Goal: Transaction & Acquisition: Purchase product/service

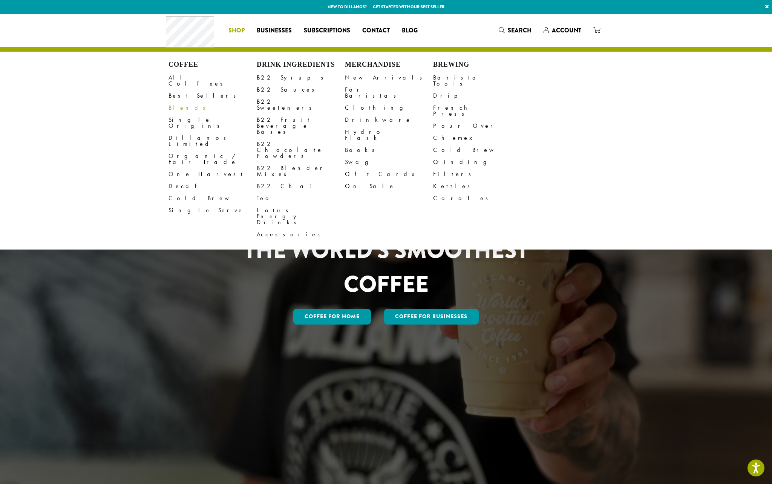
click at [176, 102] on link "Blends" at bounding box center [212, 108] width 88 height 12
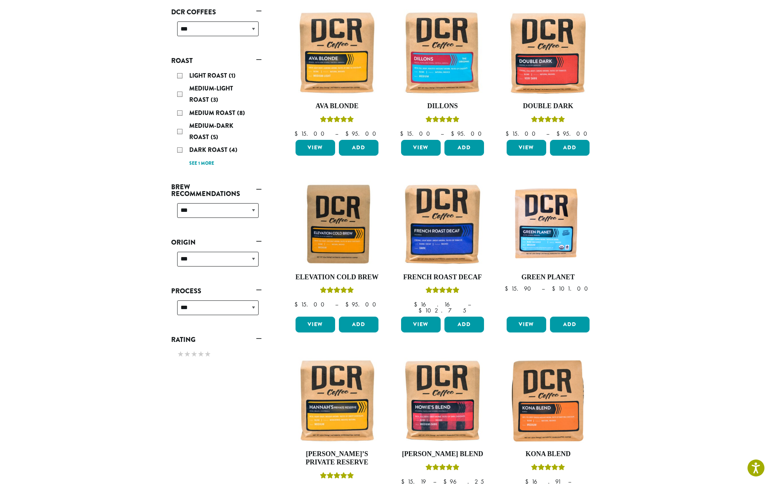
click at [196, 249] on div "**********" at bounding box center [217, 262] width 87 height 27
select select "******"
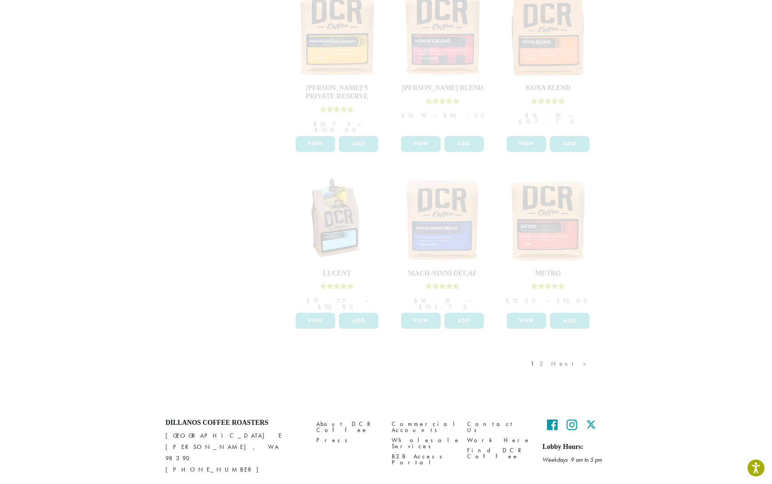
scroll to position [487, 0]
click at [567, 354] on div "1 2 Next »" at bounding box center [562, 371] width 66 height 35
click at [568, 354] on div "1 2 Next »" at bounding box center [562, 371] width 66 height 35
drag, startPoint x: 570, startPoint y: 345, endPoint x: 580, endPoint y: 345, distance: 9.4
click at [572, 354] on div "1 2 Next »" at bounding box center [562, 371] width 66 height 35
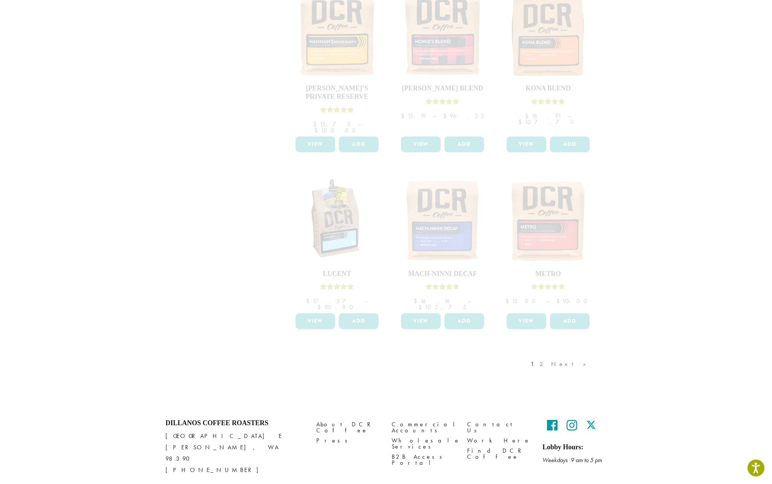
click at [580, 354] on div "1 2 Next »" at bounding box center [562, 371] width 66 height 35
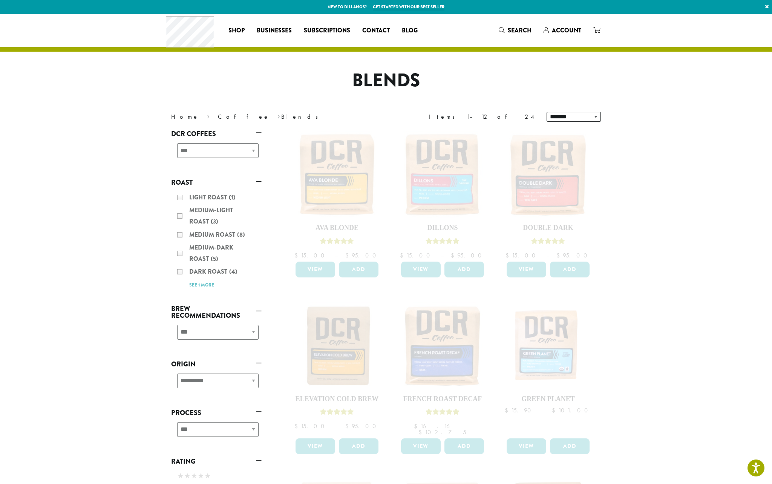
scroll to position [0, 0]
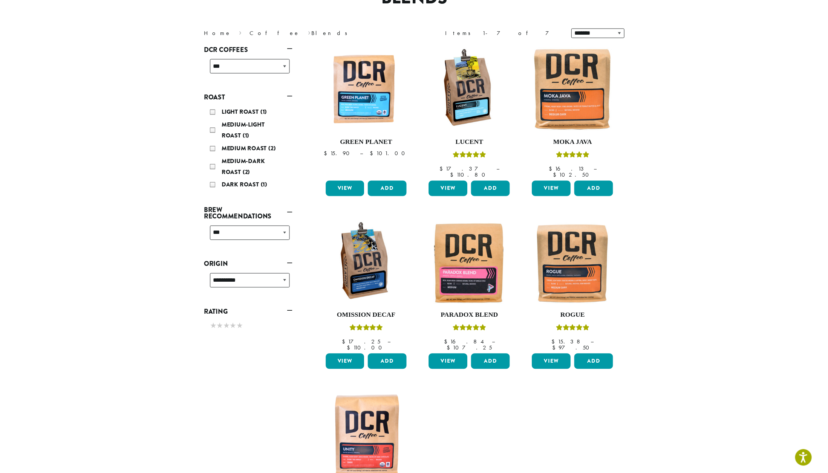
scroll to position [86, 0]
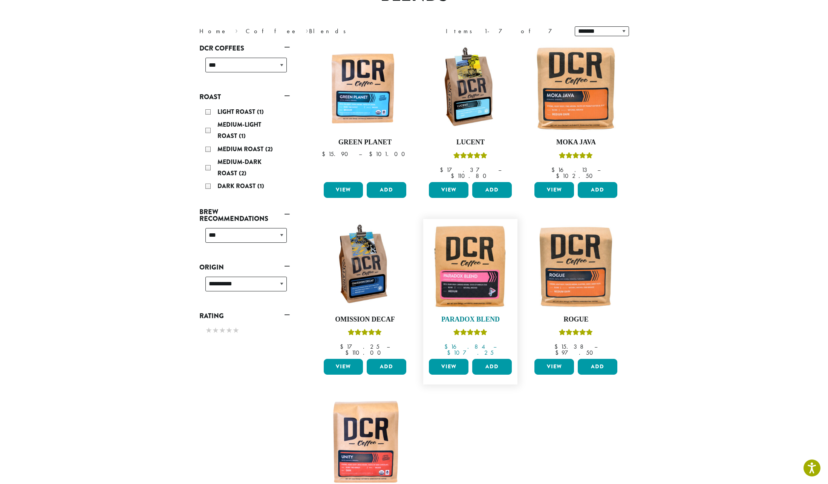
click at [461, 260] on img at bounding box center [470, 266] width 87 height 87
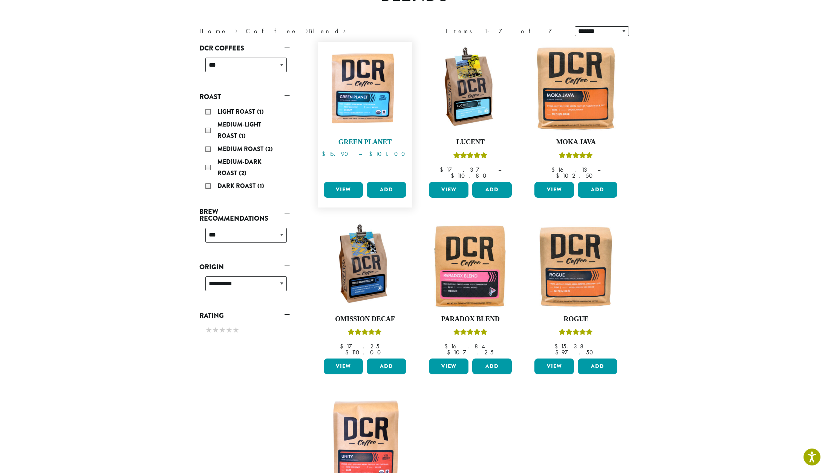
click at [372, 96] on img at bounding box center [365, 89] width 87 height 87
drag, startPoint x: 568, startPoint y: 93, endPoint x: 578, endPoint y: 82, distance: 14.7
click at [601, 87] on img at bounding box center [576, 89] width 87 height 87
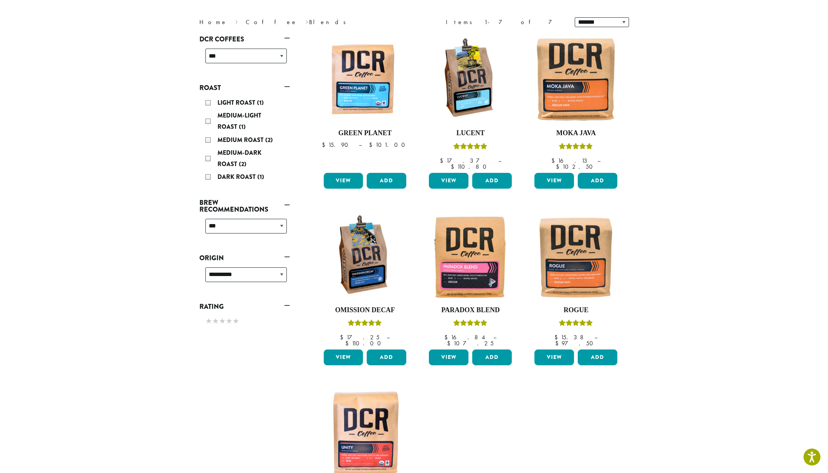
scroll to position [96, 0]
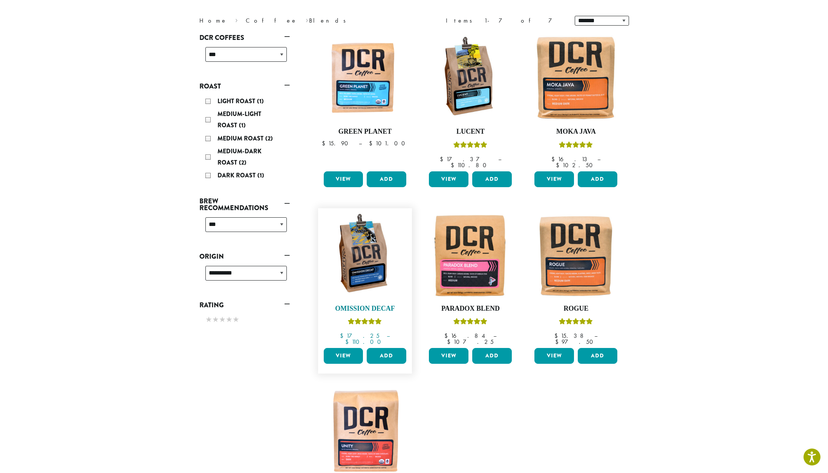
click at [375, 242] on img at bounding box center [365, 255] width 87 height 87
click at [459, 237] on img at bounding box center [470, 255] width 87 height 87
click at [576, 251] on img at bounding box center [576, 255] width 87 height 87
click at [340, 417] on img at bounding box center [365, 432] width 87 height 87
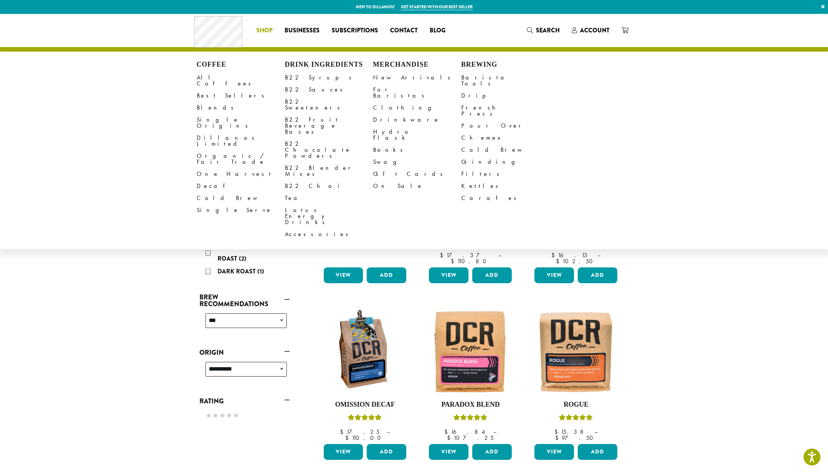
scroll to position [0, 0]
click at [205, 116] on link "Single Origins" at bounding box center [241, 123] width 88 height 18
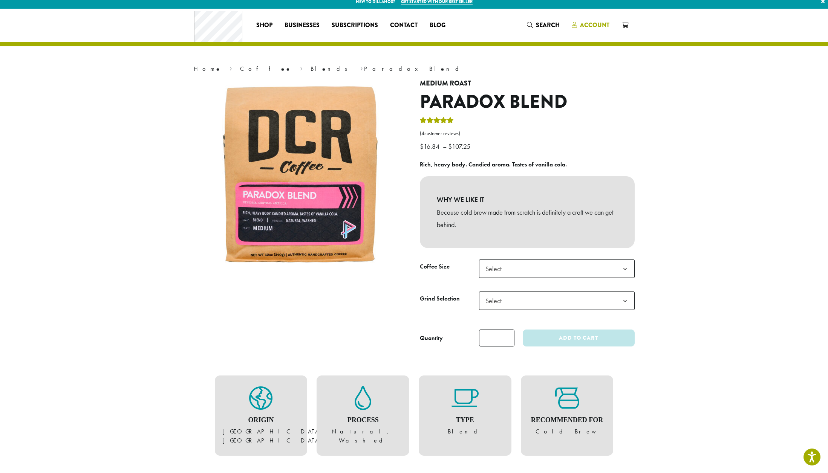
scroll to position [35, 0]
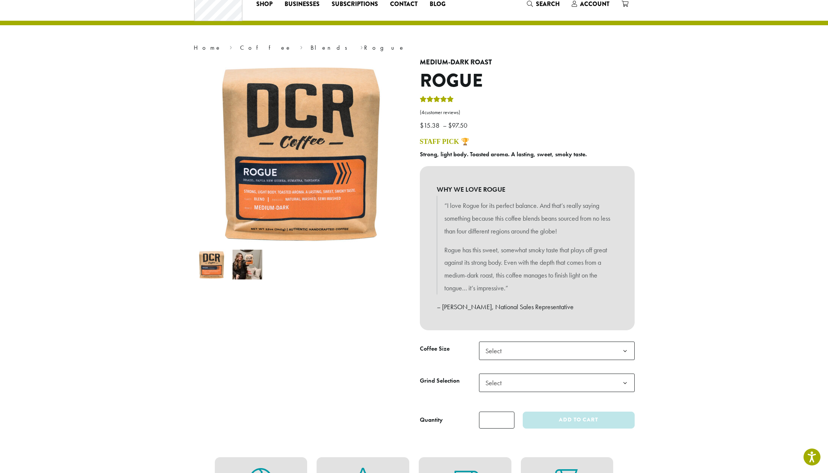
scroll to position [32, 0]
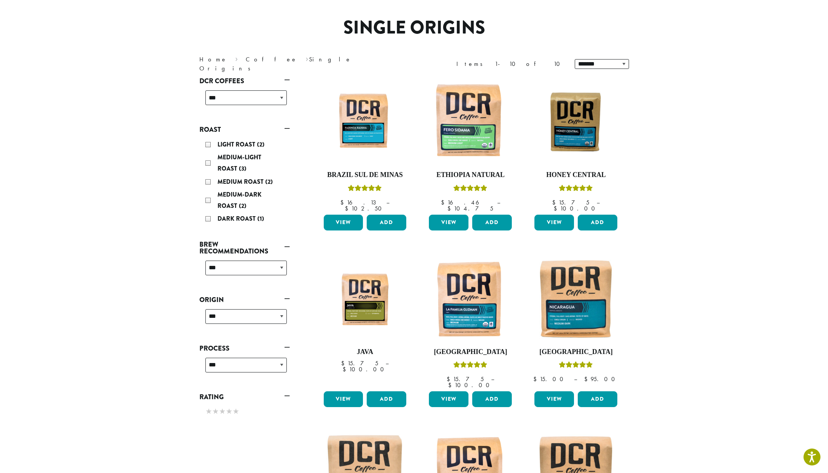
scroll to position [62, 0]
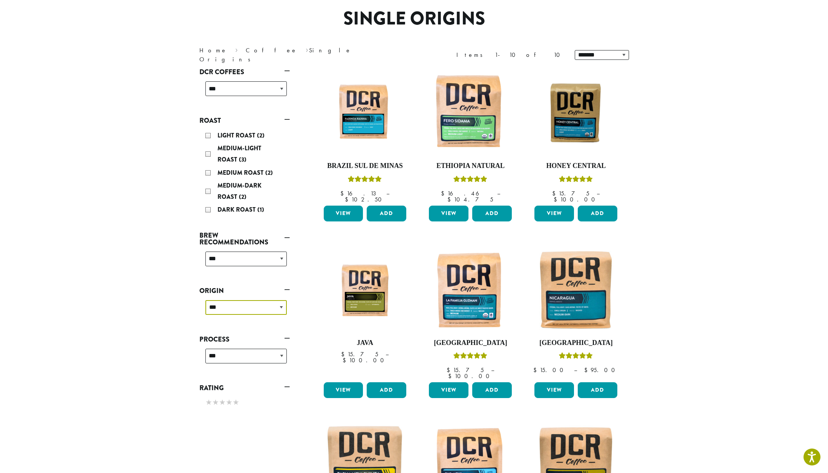
select select "******"
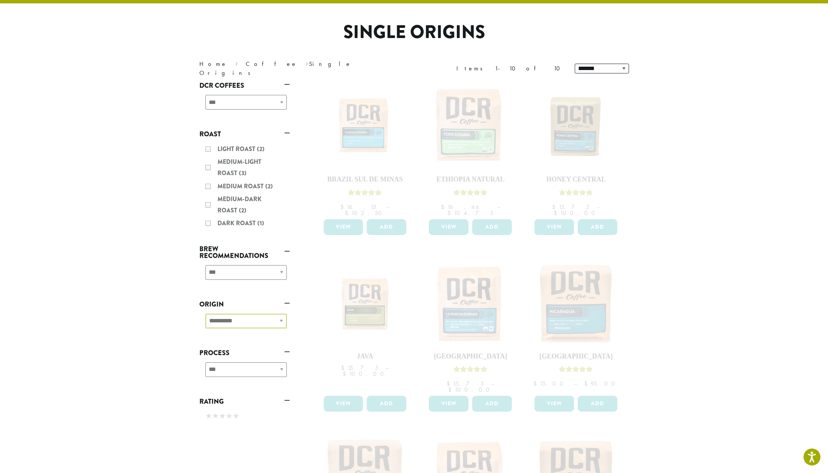
scroll to position [46, 0]
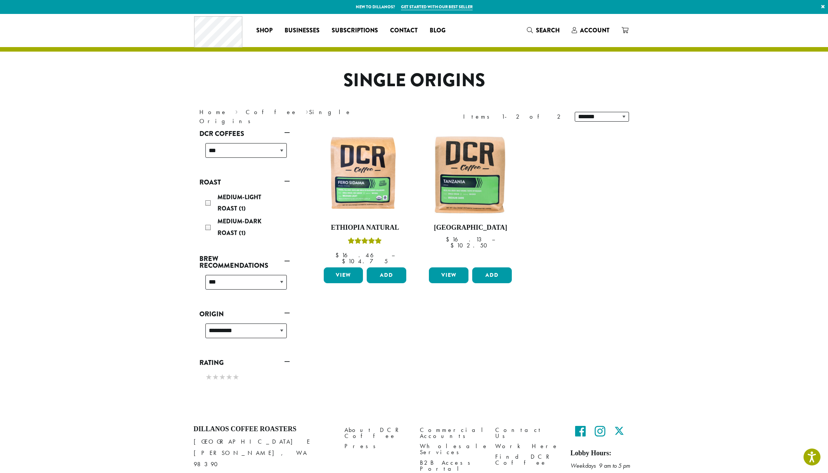
scroll to position [0, 0]
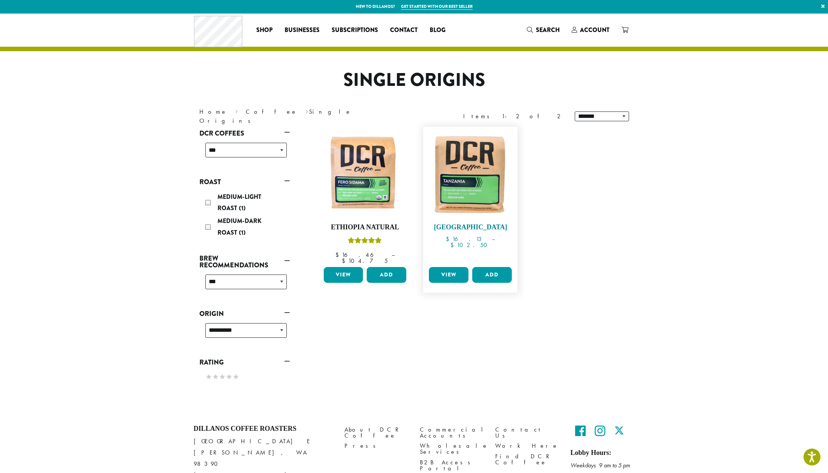
click at [463, 173] on img at bounding box center [470, 174] width 87 height 87
click at [345, 173] on img at bounding box center [365, 174] width 87 height 87
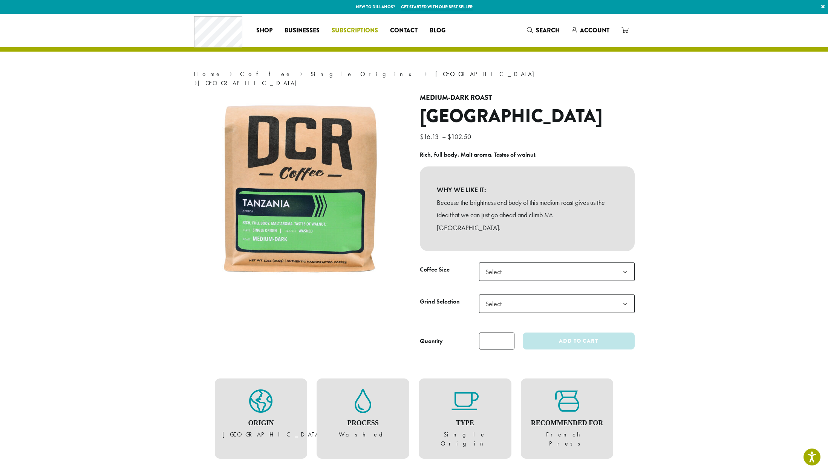
click at [365, 28] on span "Subscriptions" at bounding box center [355, 30] width 46 height 9
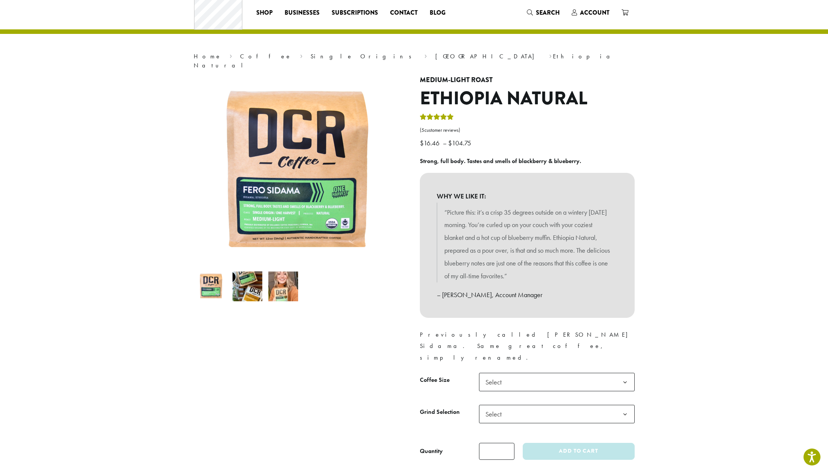
scroll to position [23, 0]
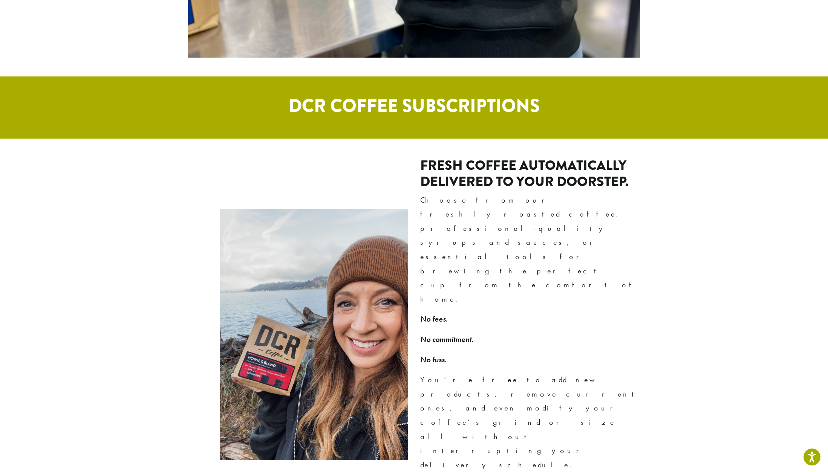
scroll to position [464, 0]
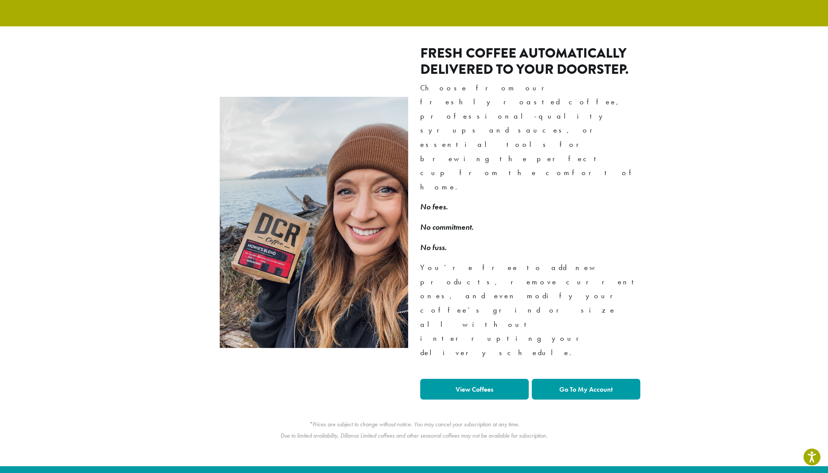
click at [570, 385] on strong "Go To My Account" at bounding box center [586, 389] width 54 height 9
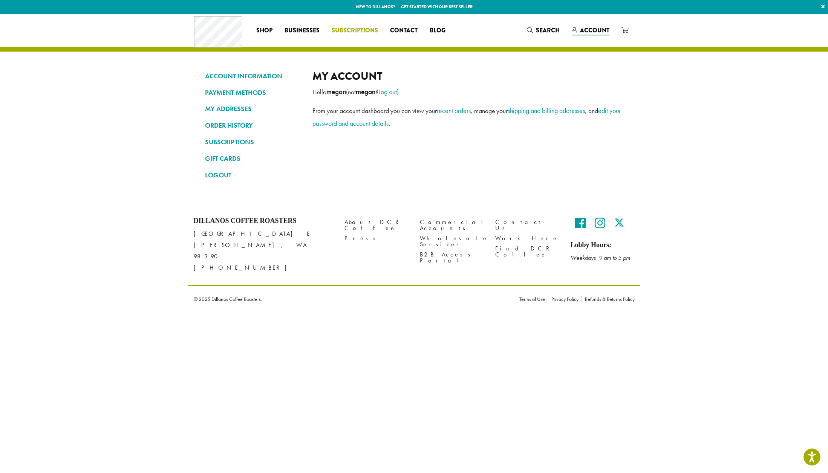
click at [363, 28] on span "Subscriptions" at bounding box center [355, 30] width 46 height 9
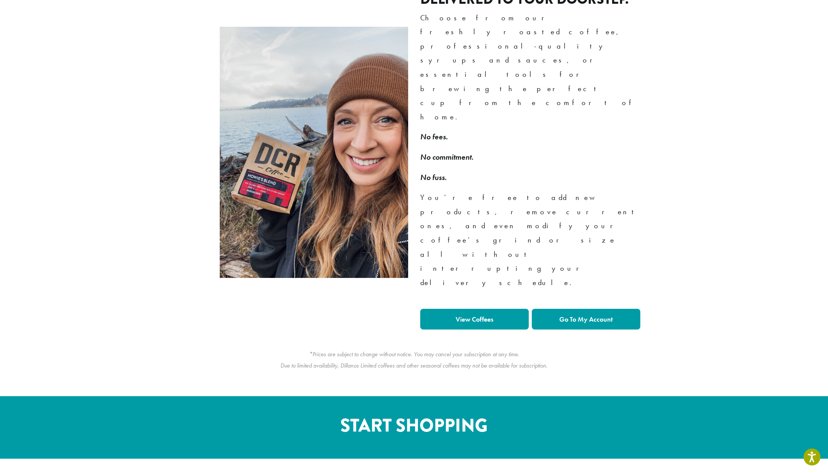
scroll to position [536, 0]
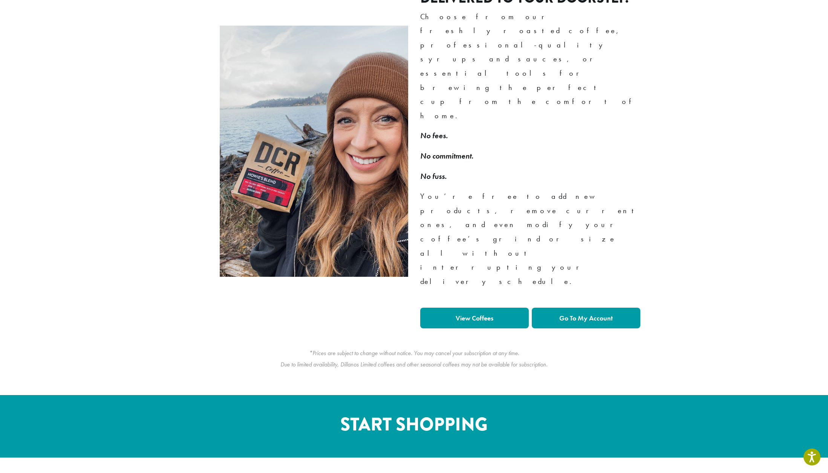
click at [469, 314] on strong "View Coffees" at bounding box center [475, 318] width 38 height 9
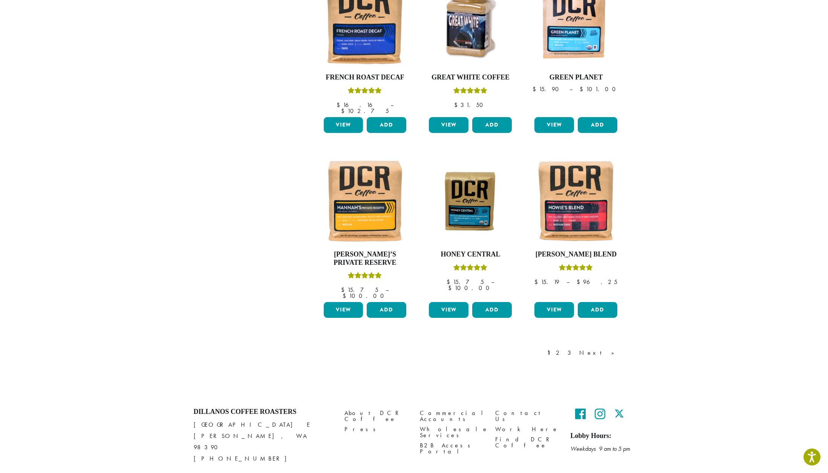
scroll to position [498, 0]
click at [564, 349] on link "2" at bounding box center [558, 353] width 9 height 9
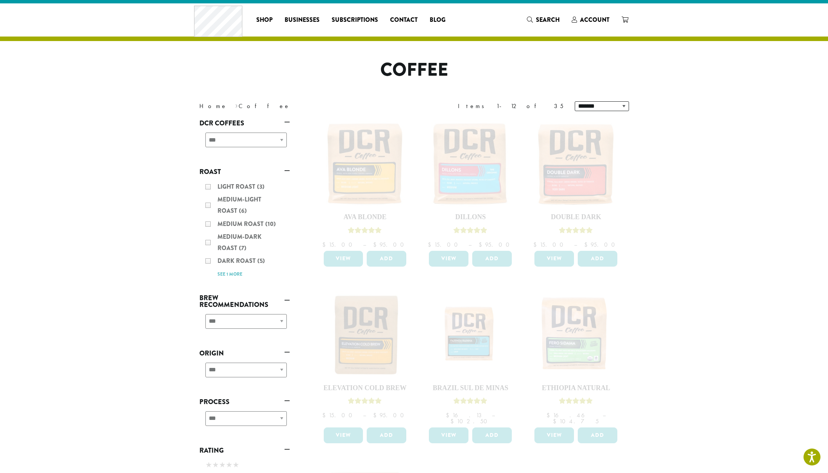
scroll to position [14, 0]
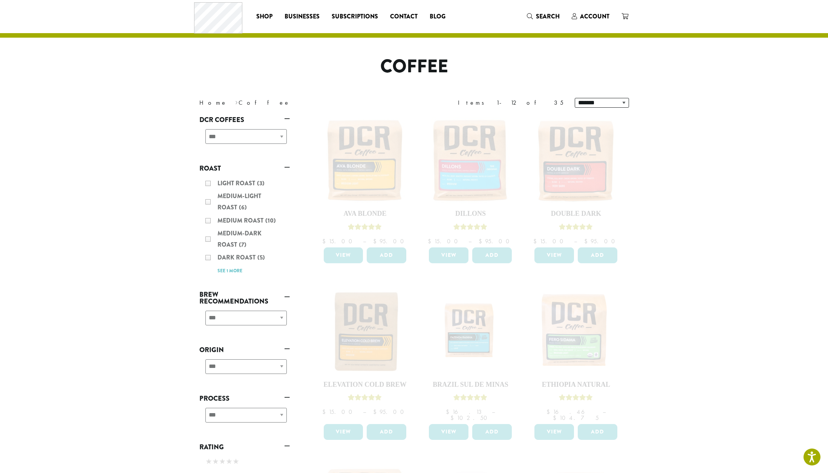
drag, startPoint x: 378, startPoint y: 151, endPoint x: 404, endPoint y: 120, distance: 40.6
click at [378, 151] on div at bounding box center [470, 463] width 317 height 710
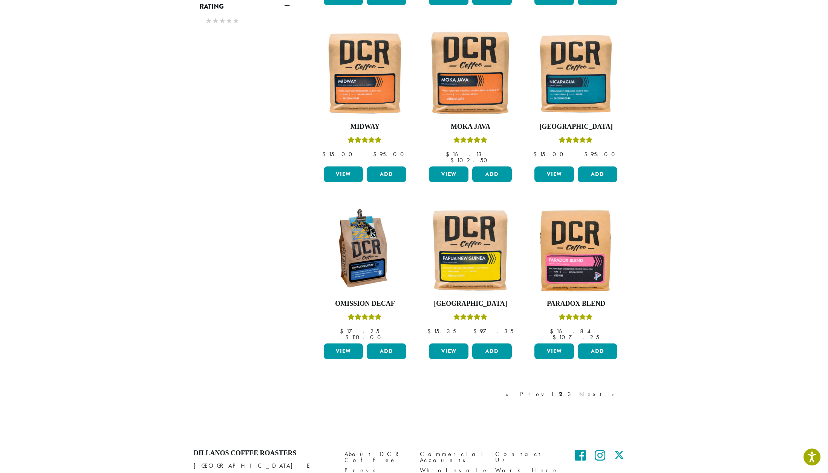
scroll to position [479, 0]
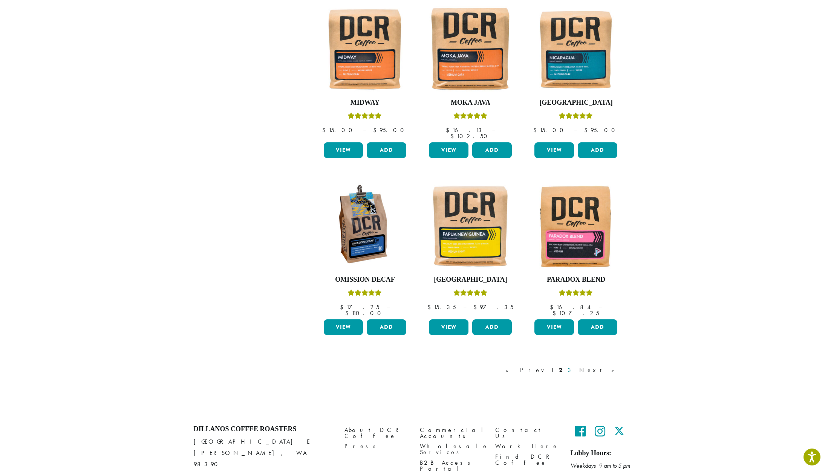
click at [576, 366] on link "3" at bounding box center [570, 370] width 9 height 9
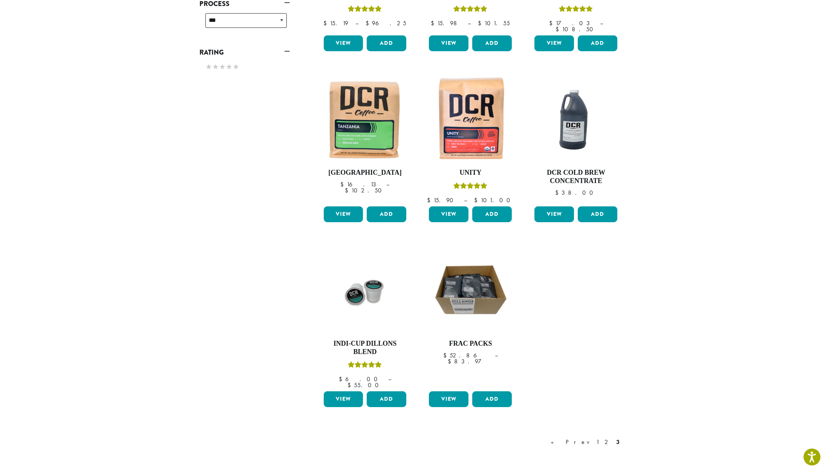
scroll to position [413, 0]
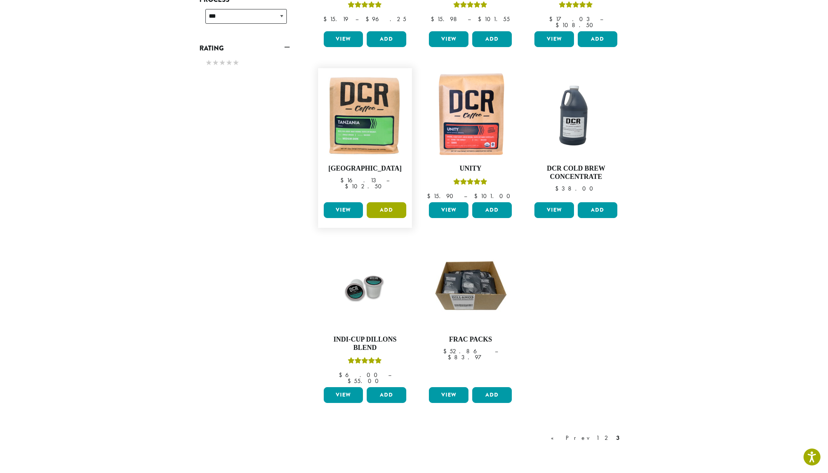
click at [382, 202] on button "Add" at bounding box center [387, 210] width 40 height 16
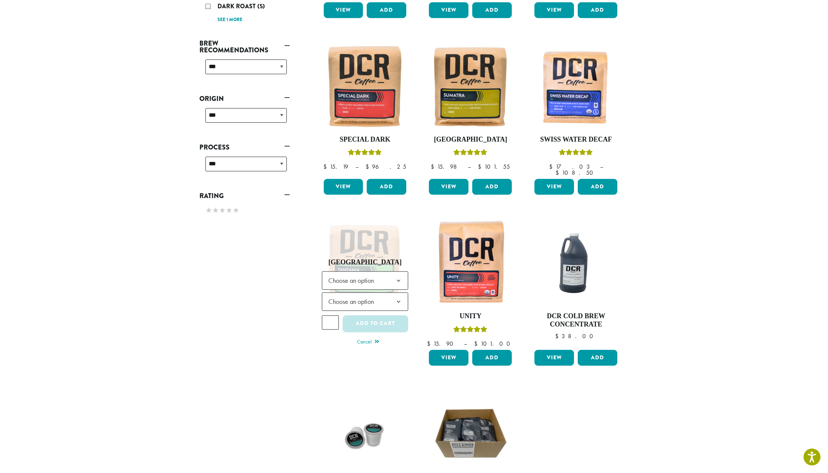
scroll to position [239, 0]
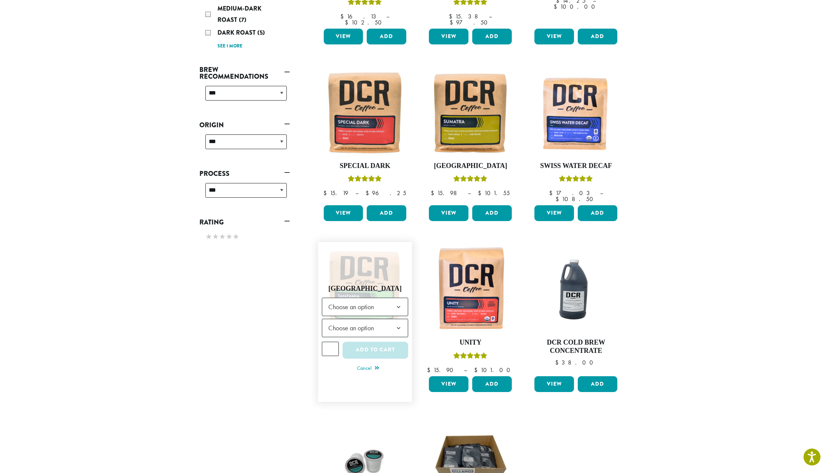
click at [379, 303] on tbody "**********" at bounding box center [365, 317] width 87 height 38
click at [380, 300] on span "Choose an option" at bounding box center [353, 307] width 56 height 15
click at [367, 321] on span "Choose an option" at bounding box center [353, 328] width 56 height 15
select select "*********"
select select "**********"
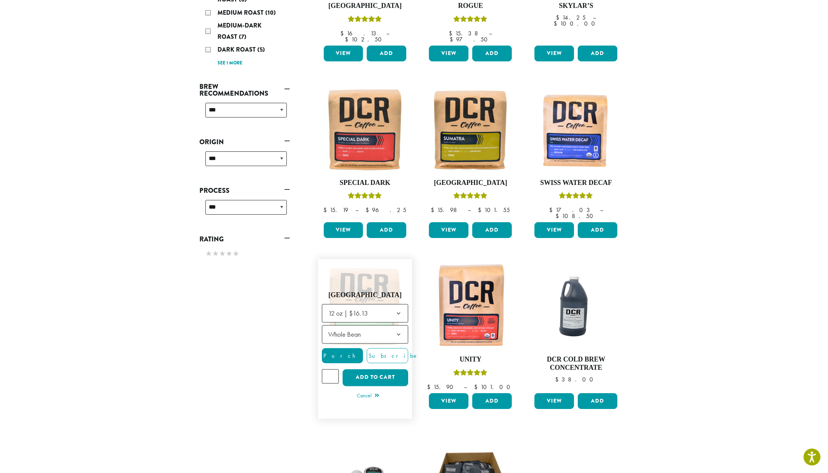
scroll to position [221, 0]
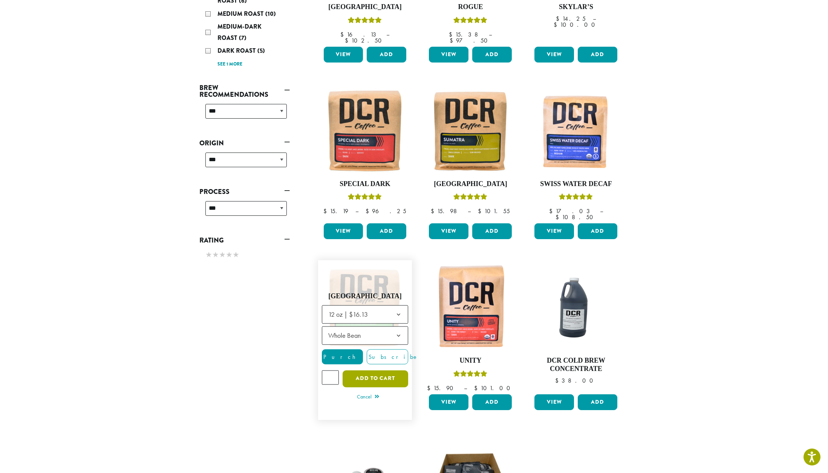
click at [357, 371] on button "Add to cart" at bounding box center [376, 379] width 66 height 17
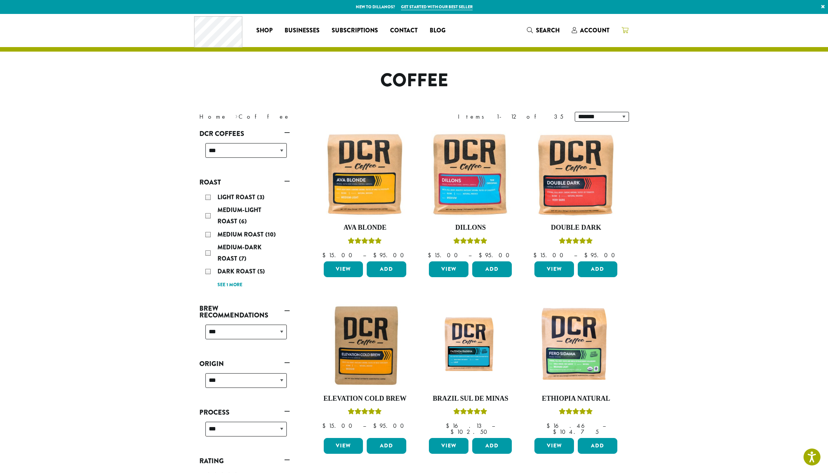
click at [626, 31] on icon at bounding box center [625, 30] width 7 height 6
